Goal: Information Seeking & Learning: Compare options

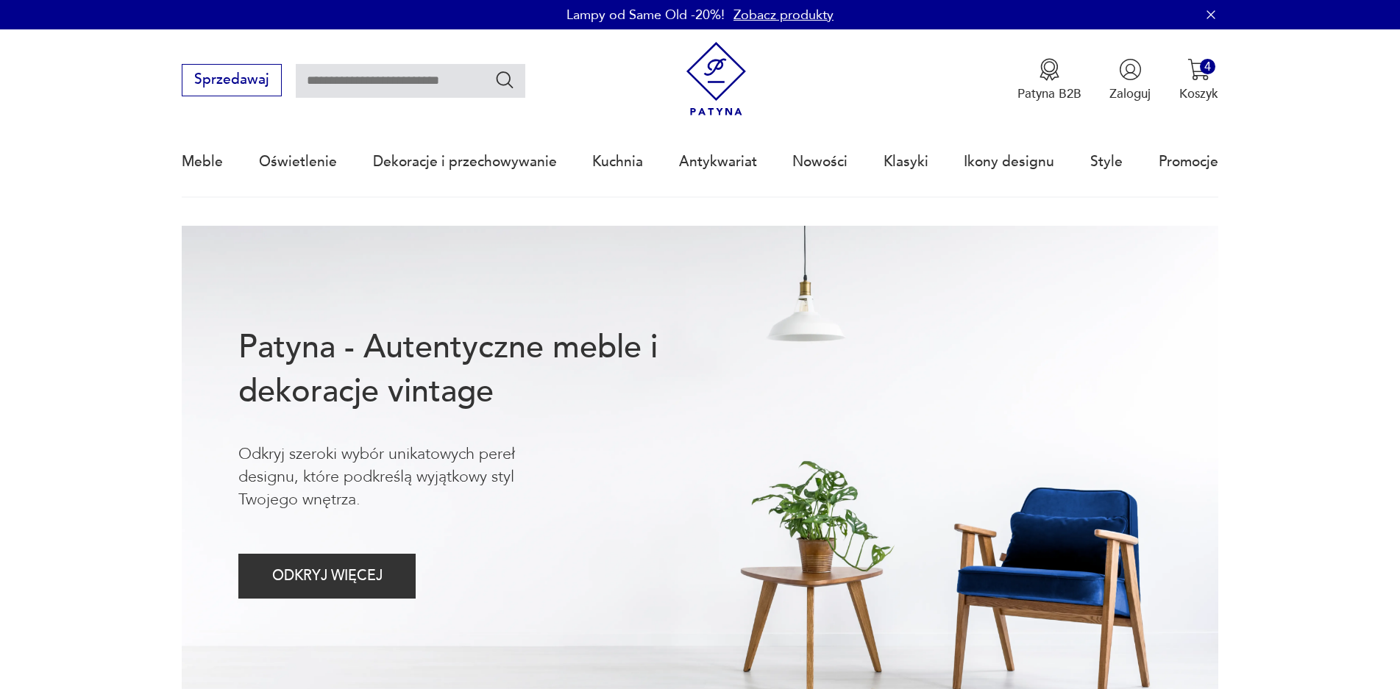
click at [827, 165] on link "Nowości" at bounding box center [819, 162] width 55 height 68
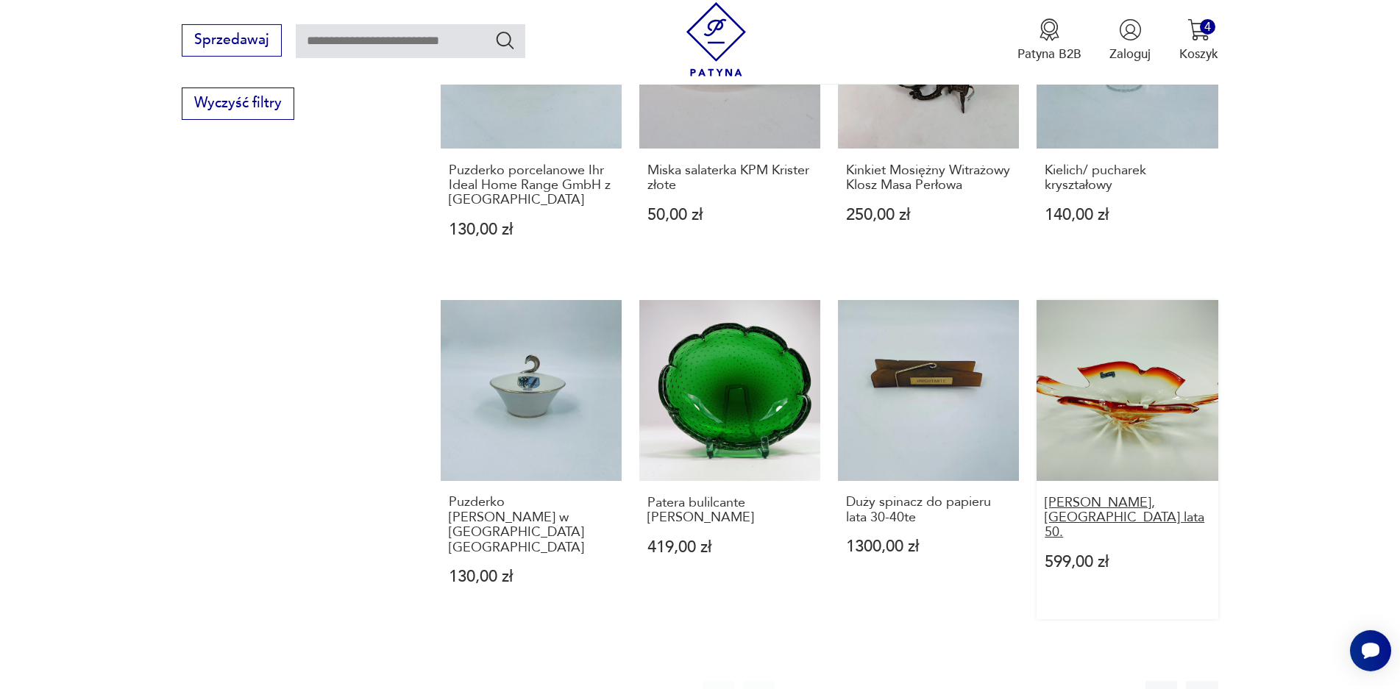
scroll to position [1221, 0]
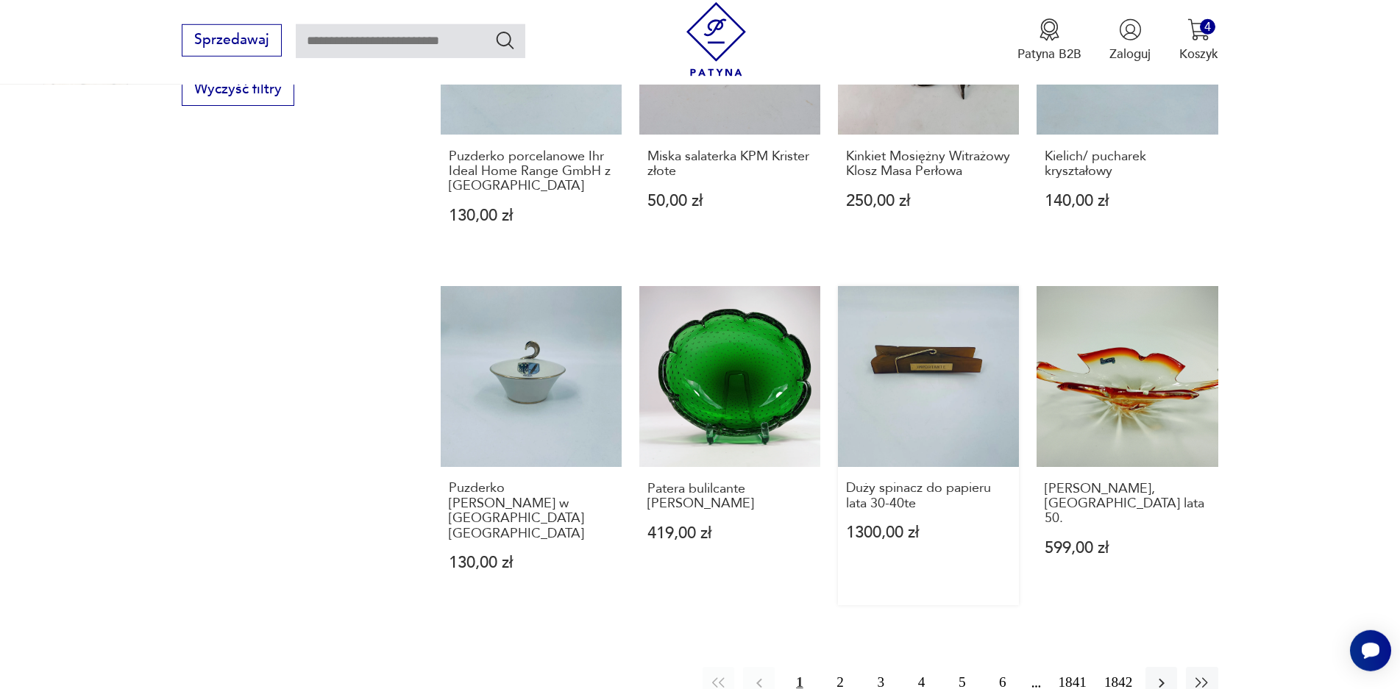
click at [963, 351] on link "Duży spinacz do papieru lata 30-40te 1300,00 zł" at bounding box center [928, 445] width 181 height 319
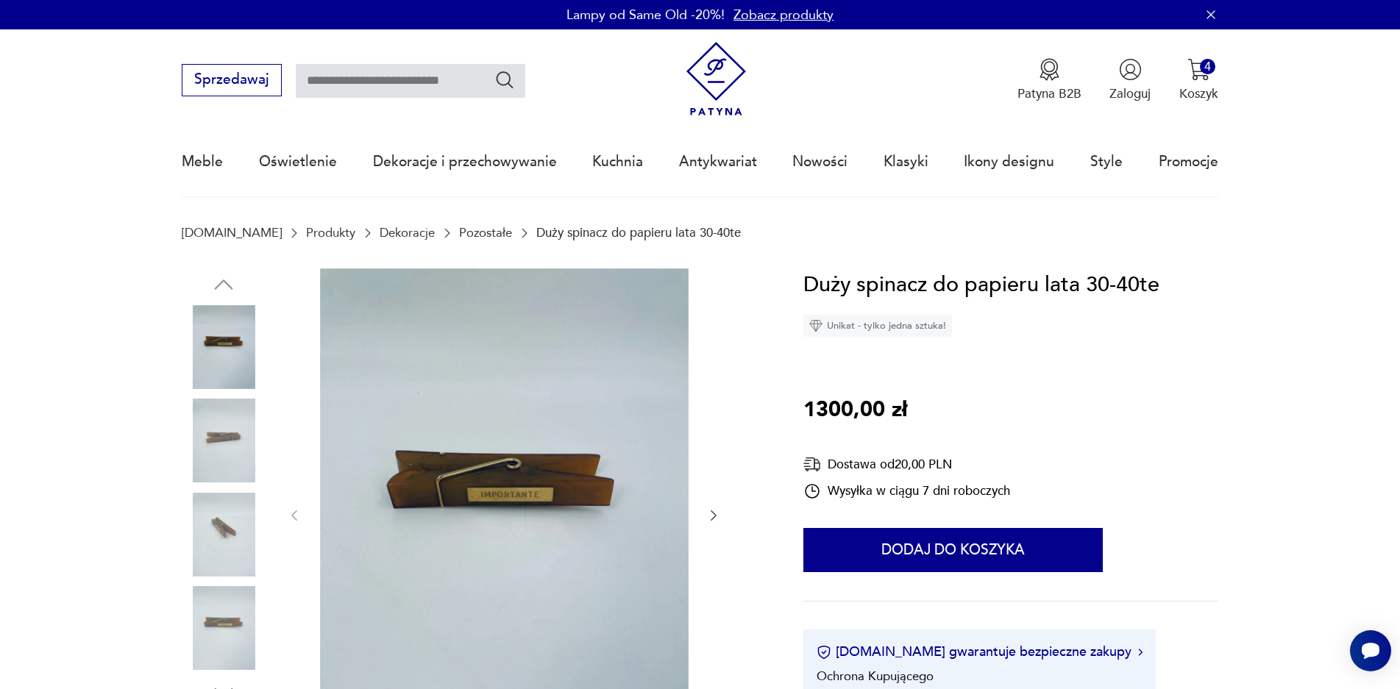
click at [712, 510] on icon "button" at bounding box center [713, 515] width 15 height 15
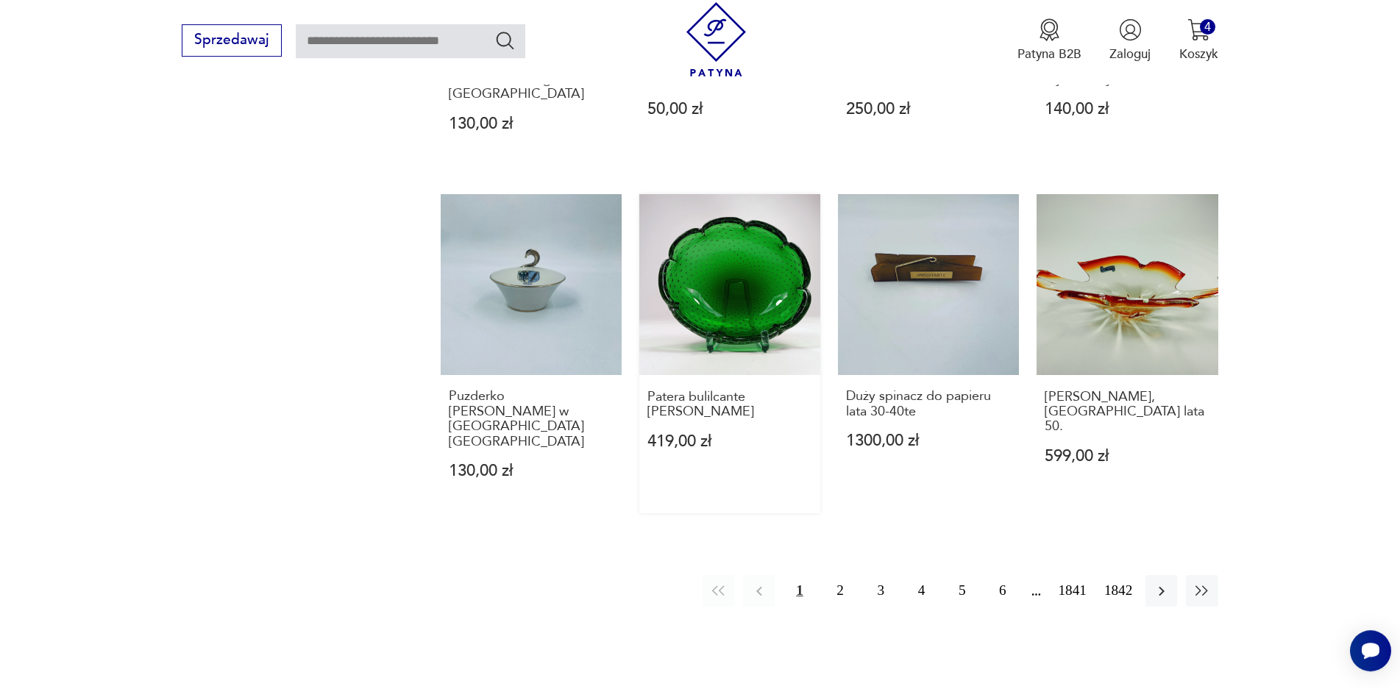
scroll to position [1316, 0]
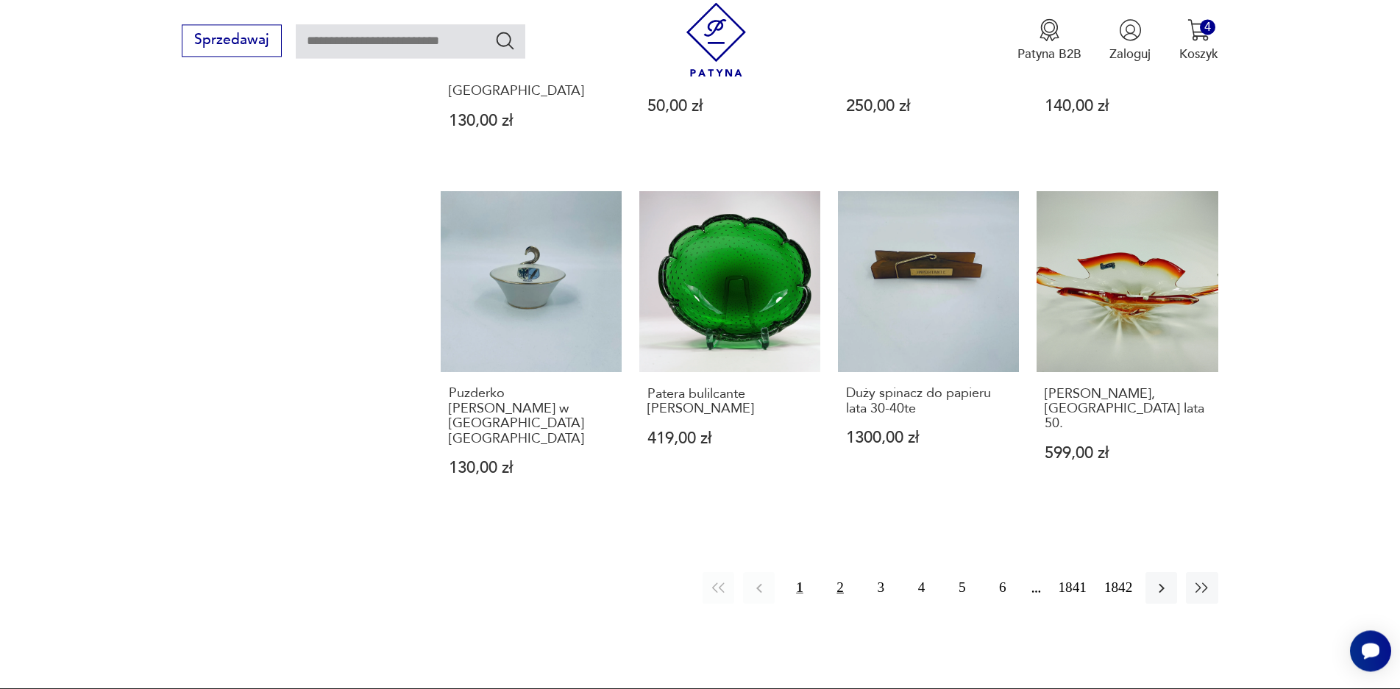
click at [830, 572] on button "2" at bounding box center [840, 588] width 32 height 32
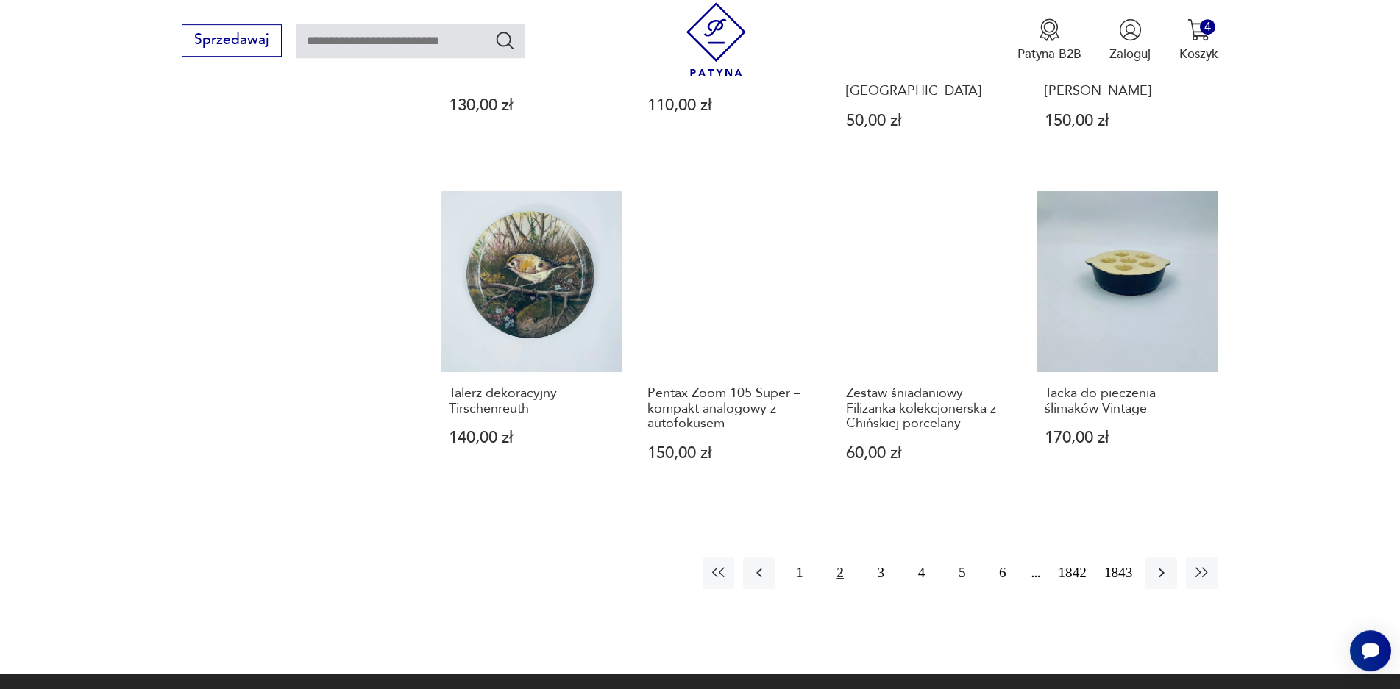
scroll to position [1369, 0]
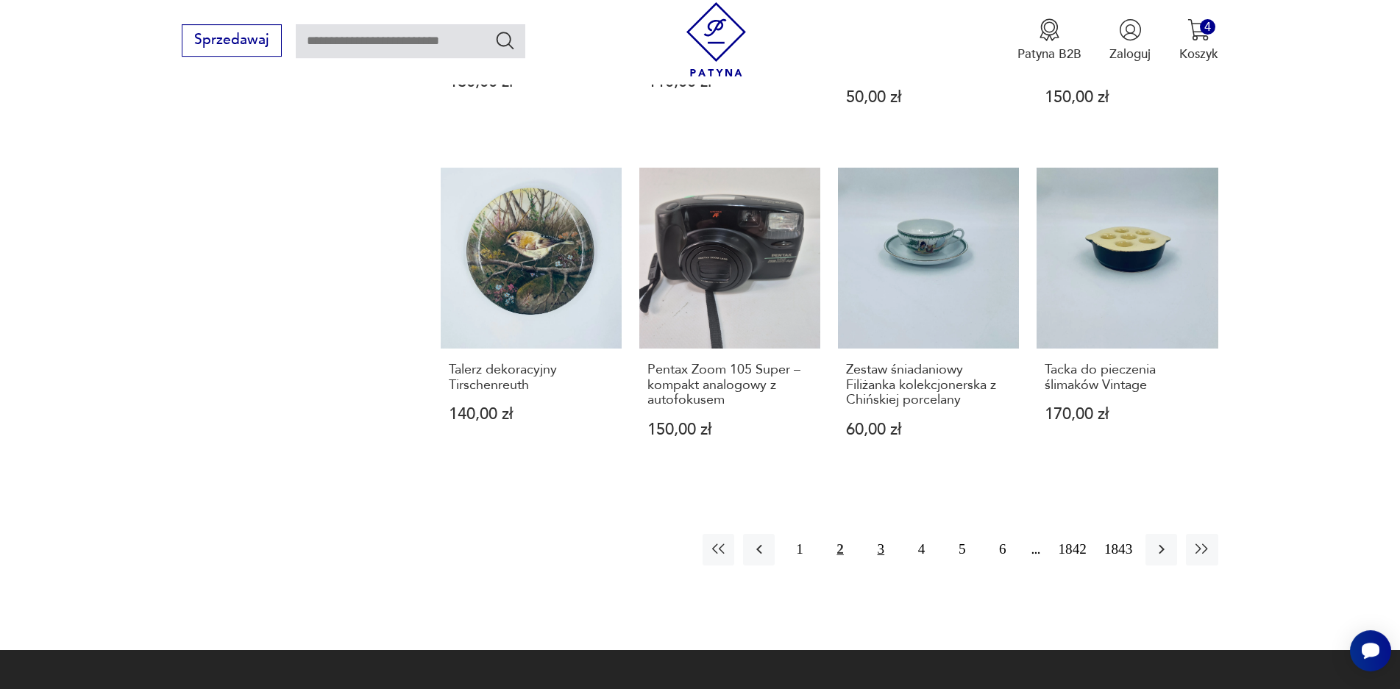
click at [878, 534] on button "3" at bounding box center [881, 550] width 32 height 32
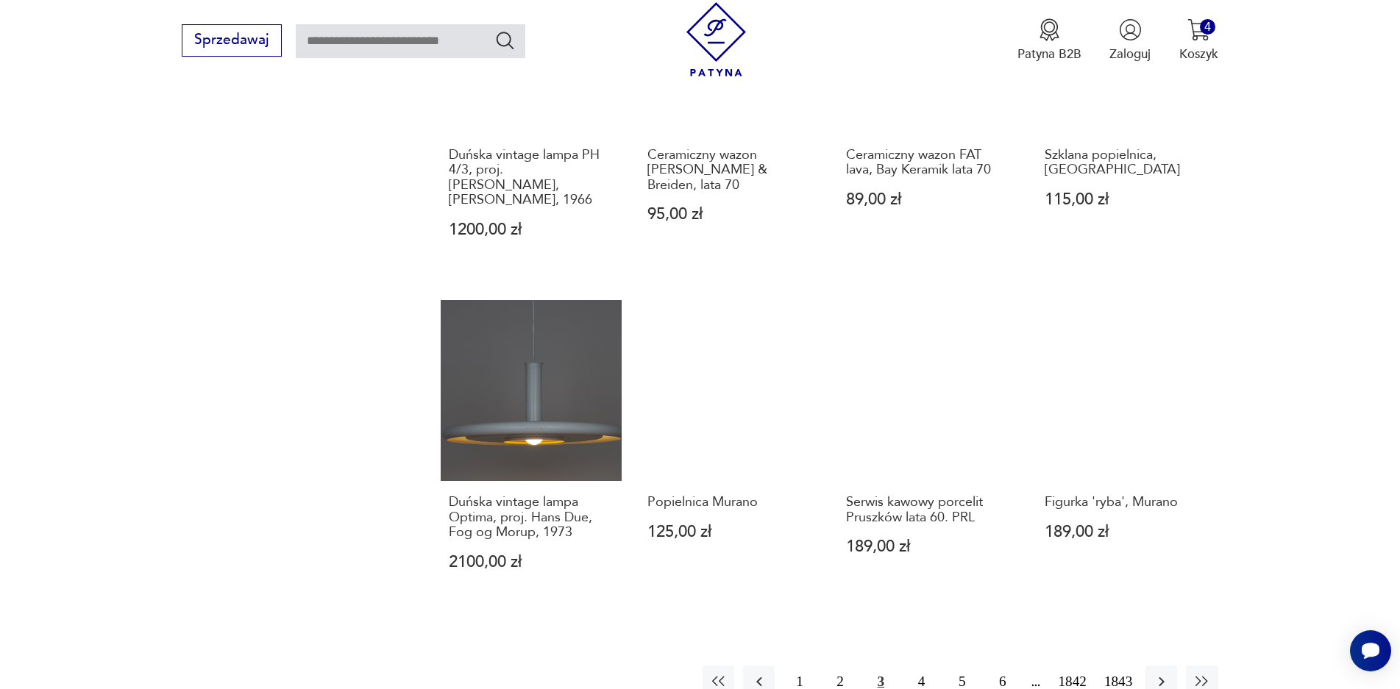
scroll to position [1300, 0]
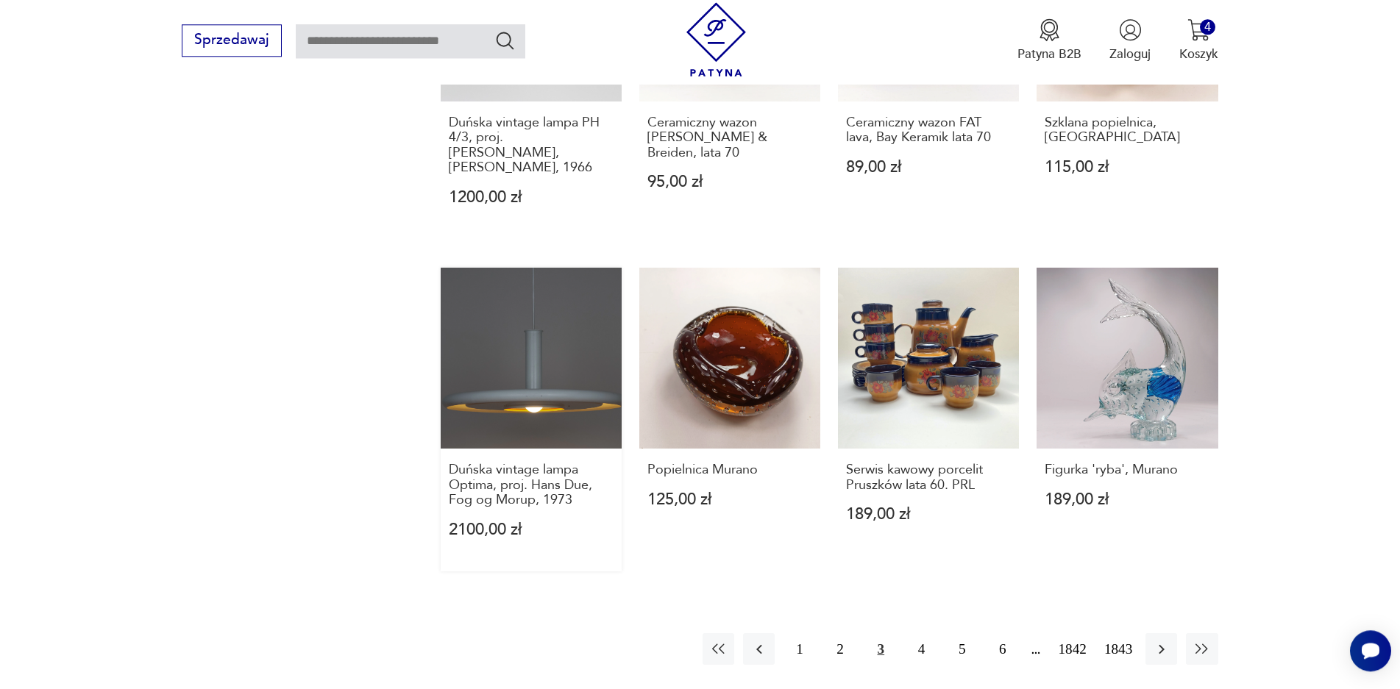
click at [526, 346] on link "Duńska vintage lampa Optima, proj. Hans Due, Fog og Morup, 1973 2100,00 zł" at bounding box center [531, 420] width 181 height 304
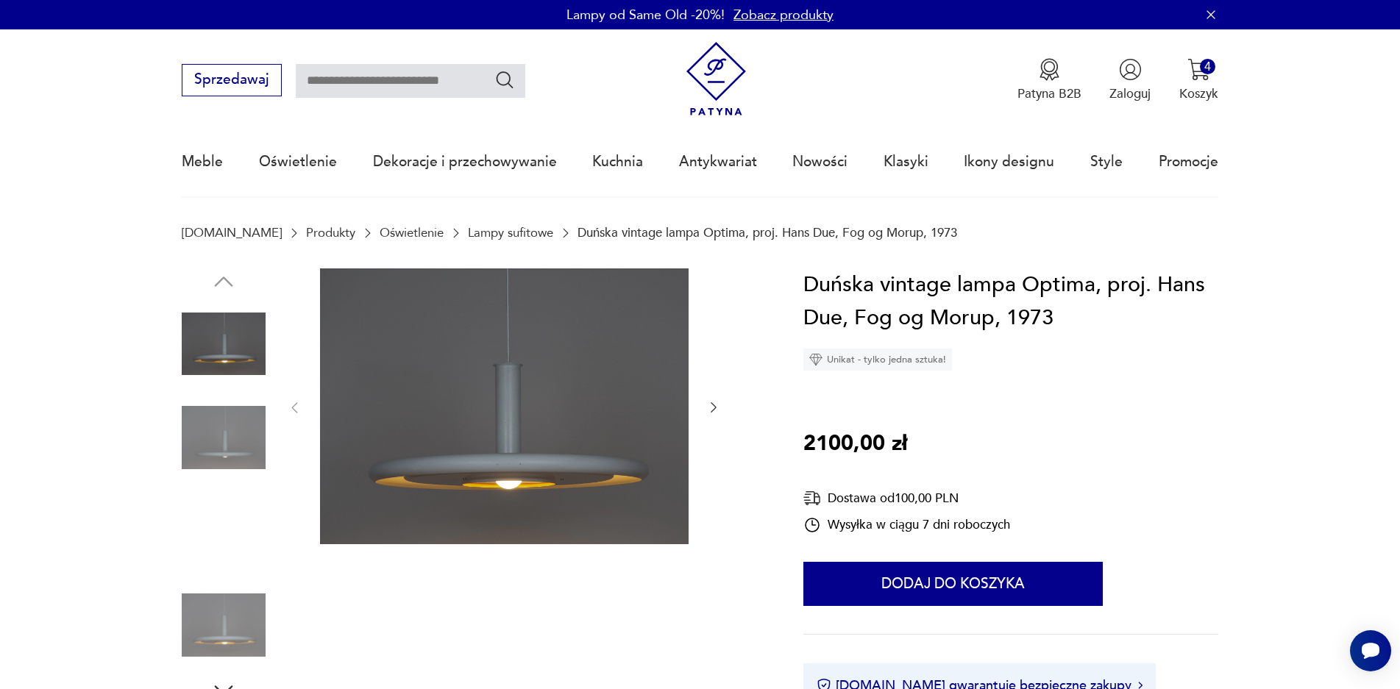
click at [228, 547] on img at bounding box center [224, 532] width 84 height 84
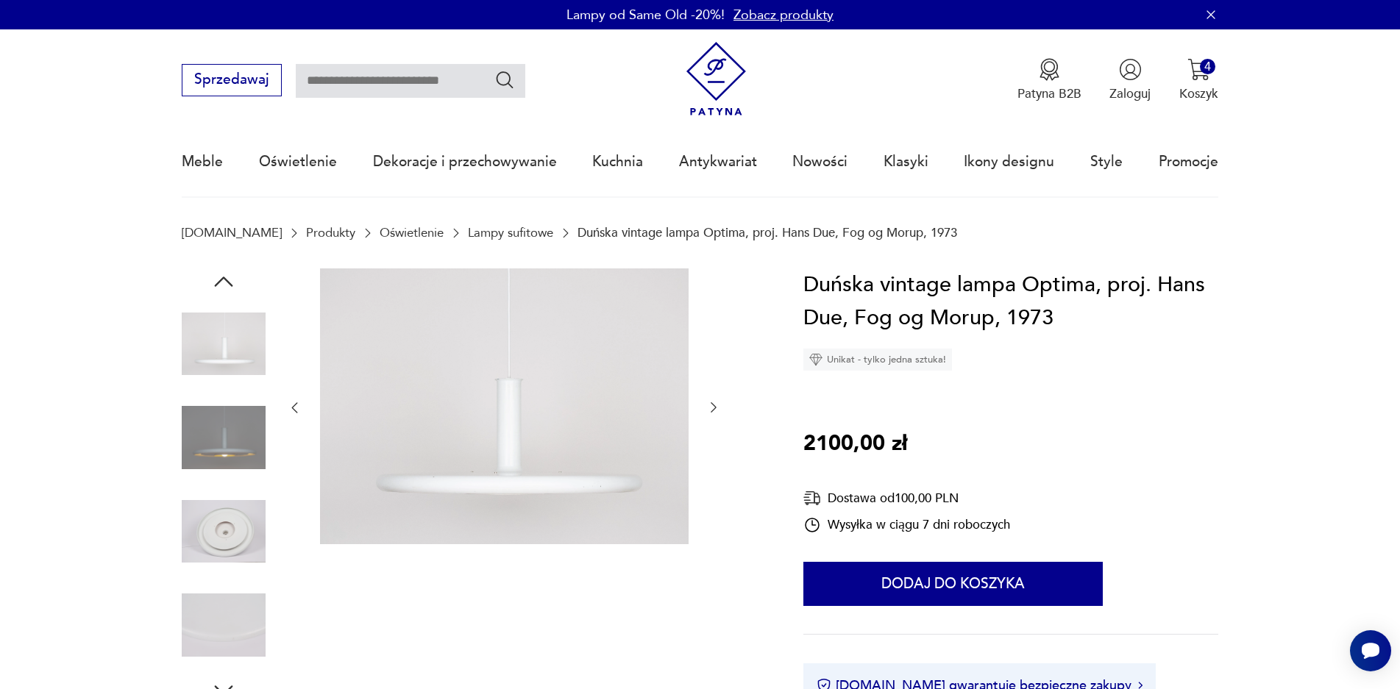
click at [192, 530] on img at bounding box center [224, 532] width 84 height 84
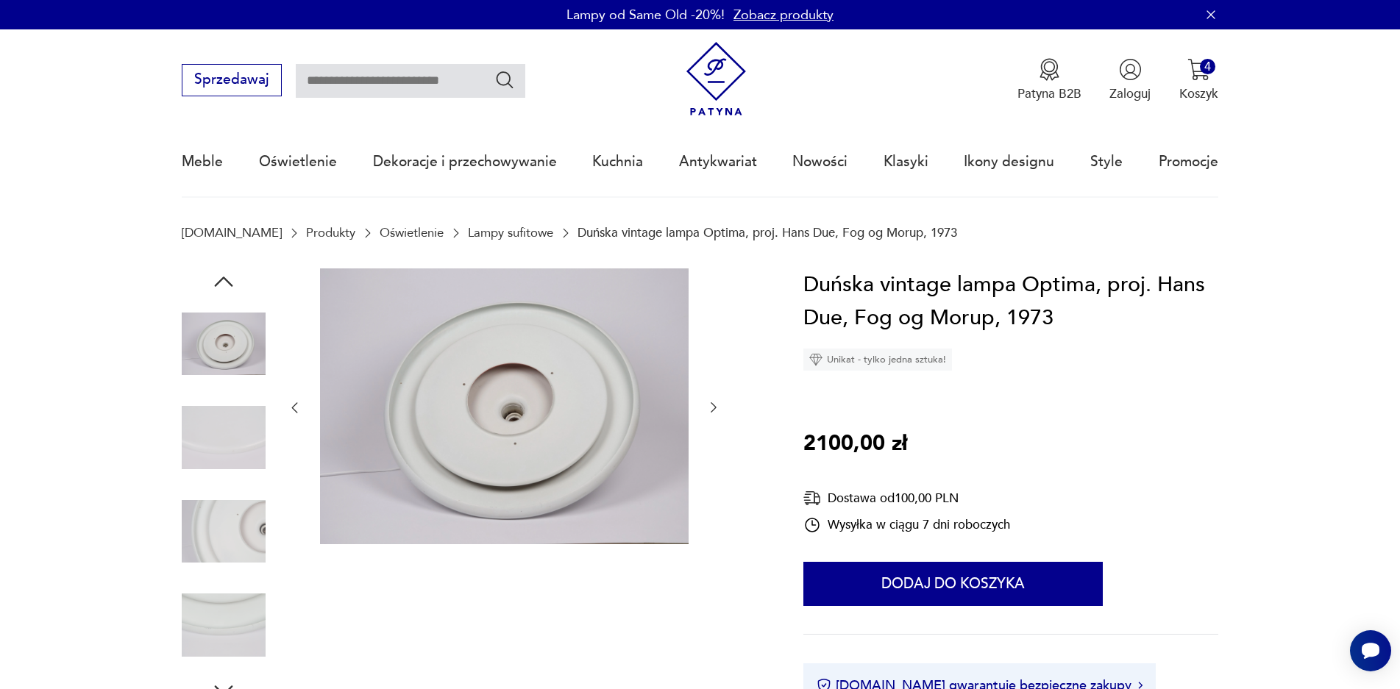
click at [208, 607] on img at bounding box center [224, 625] width 84 height 84
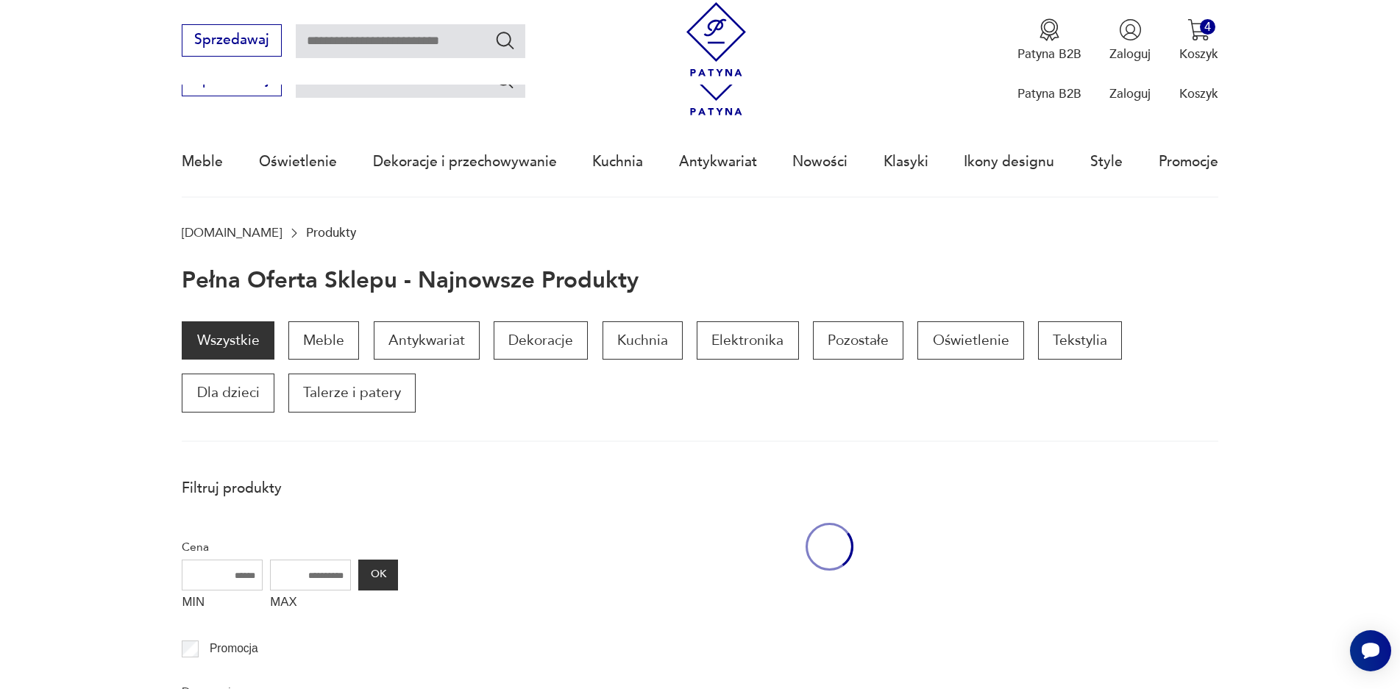
scroll to position [1239, 0]
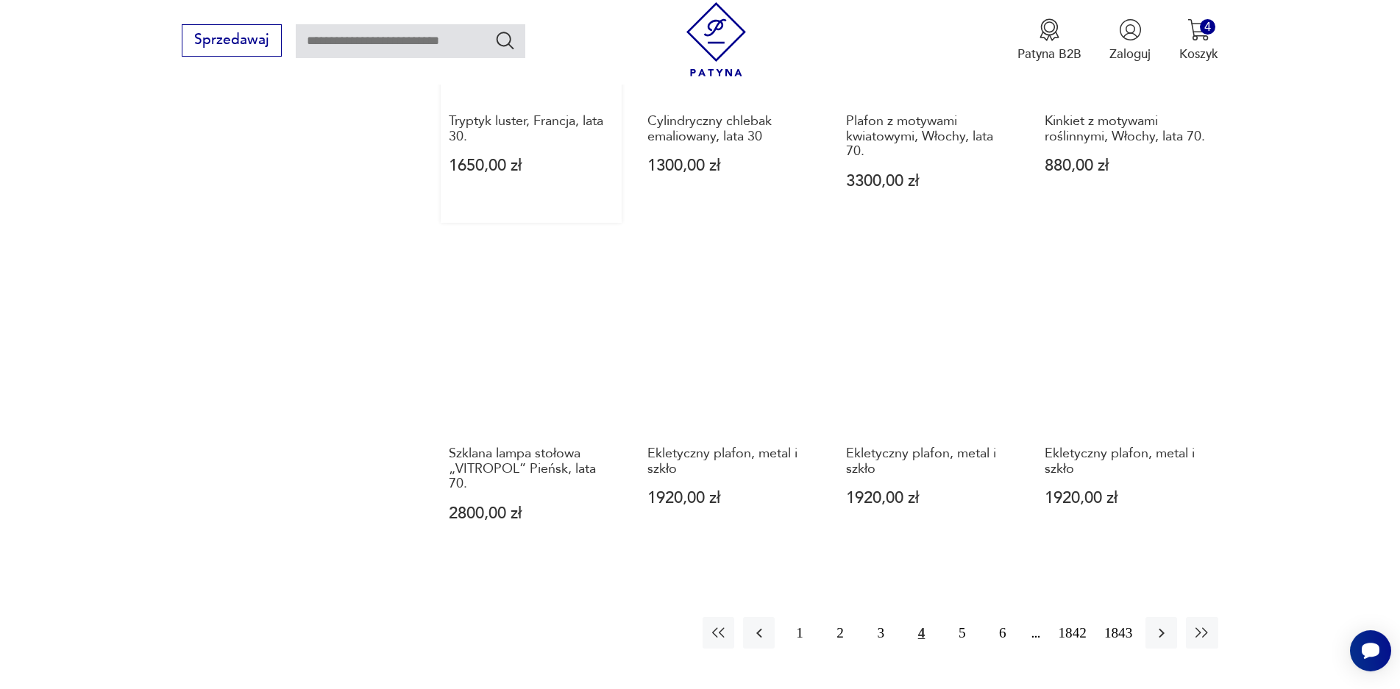
scroll to position [1369, 0]
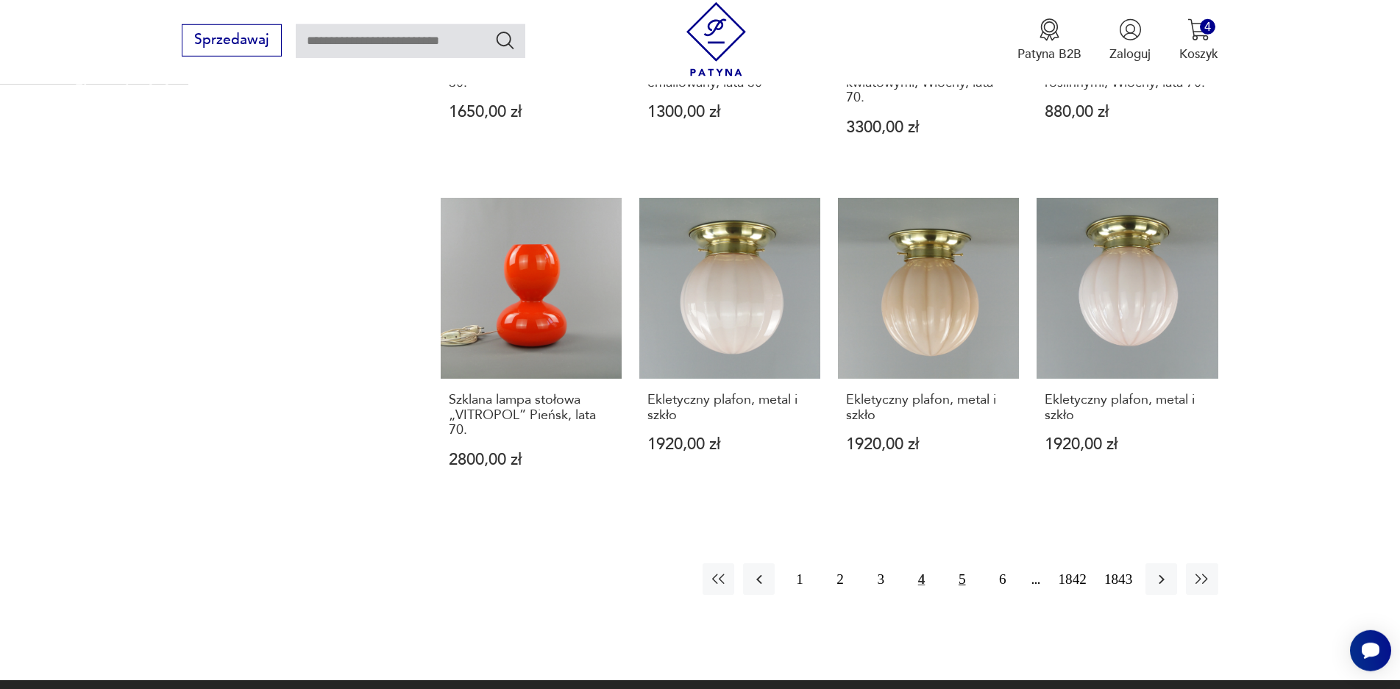
click at [962, 563] on button "5" at bounding box center [962, 579] width 32 height 32
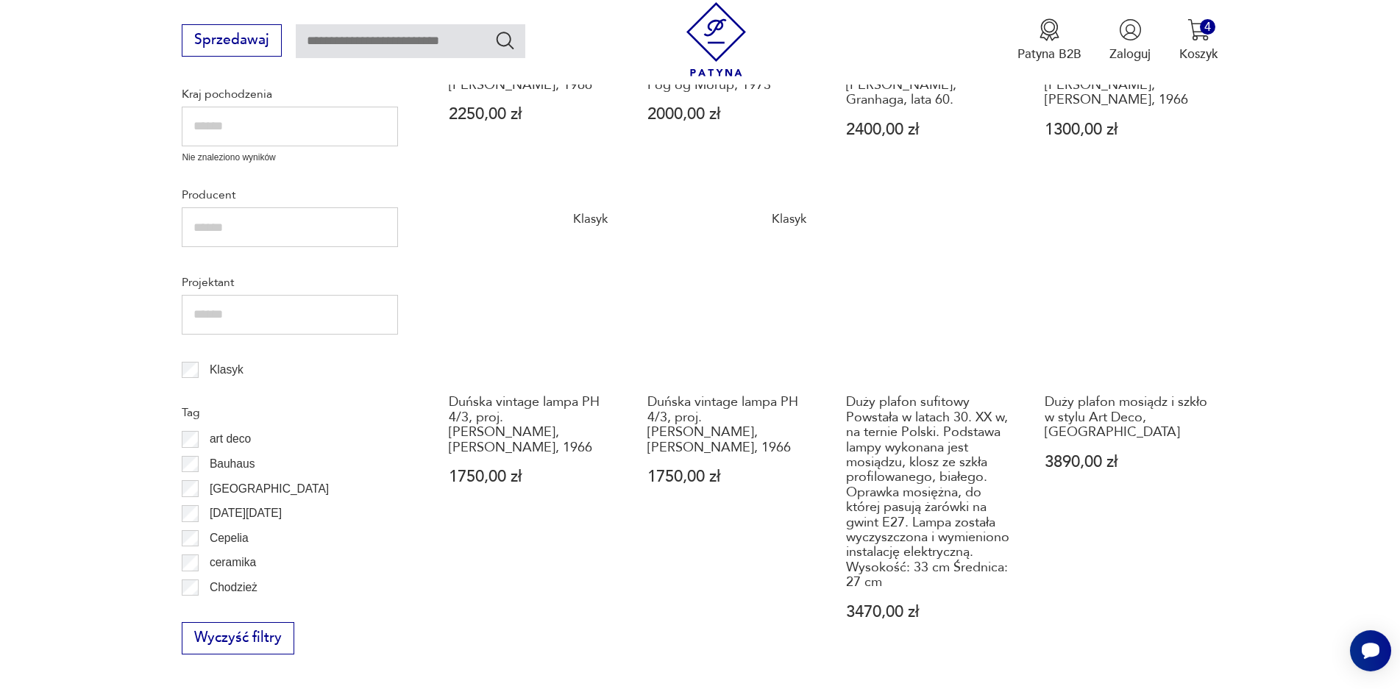
scroll to position [739, 0]
